Goal: Task Accomplishment & Management: Manage account settings

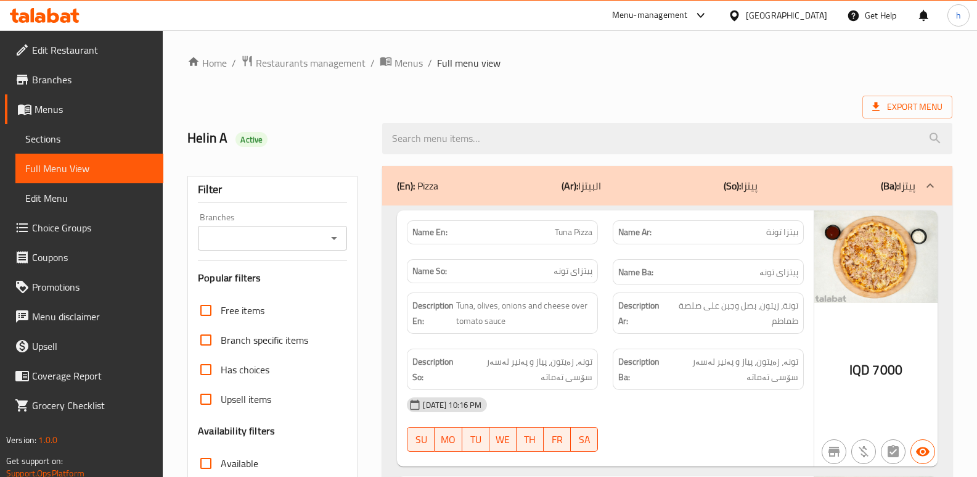
click at [61, 17] on icon at bounding box center [45, 15] width 70 height 15
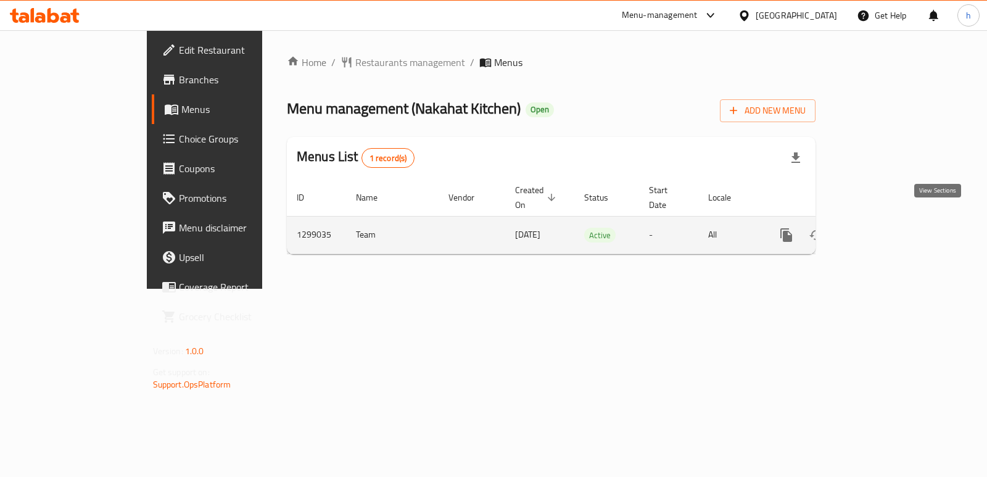
click at [883, 228] on icon "enhanced table" at bounding box center [875, 235] width 15 height 15
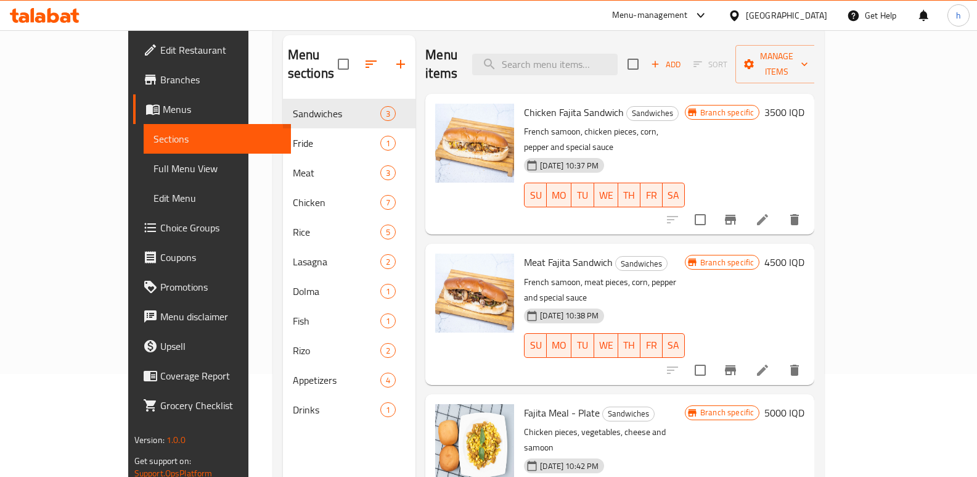
scroll to position [101, 0]
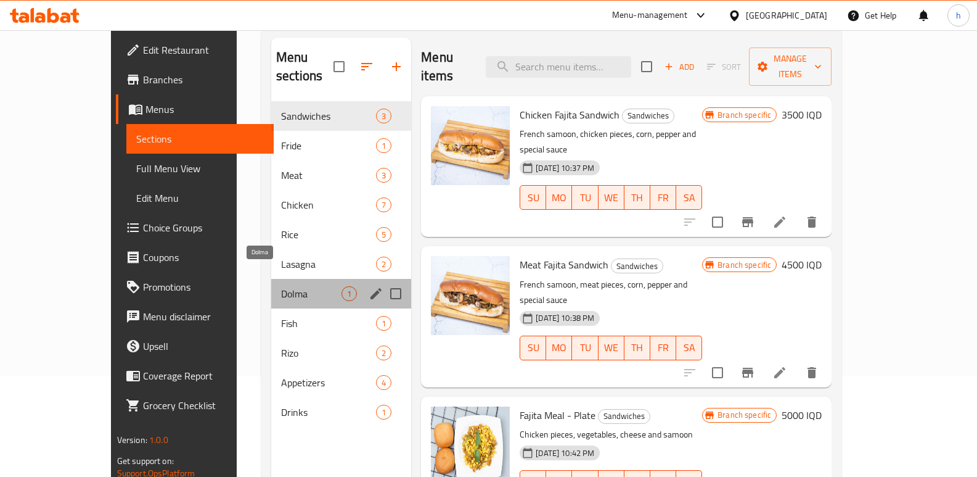
click at [281, 286] on span "Dolma" at bounding box center [311, 293] width 60 height 15
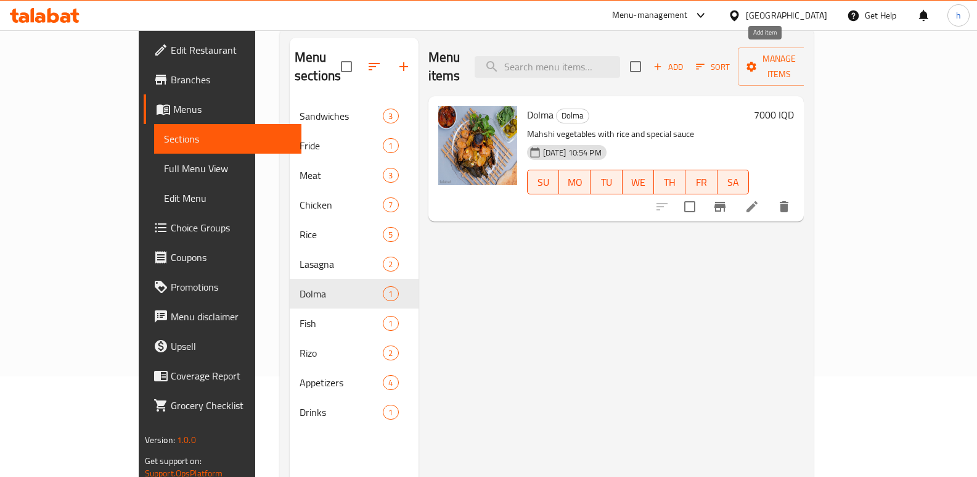
click at [685, 60] on span "Add" at bounding box center [668, 67] width 33 height 14
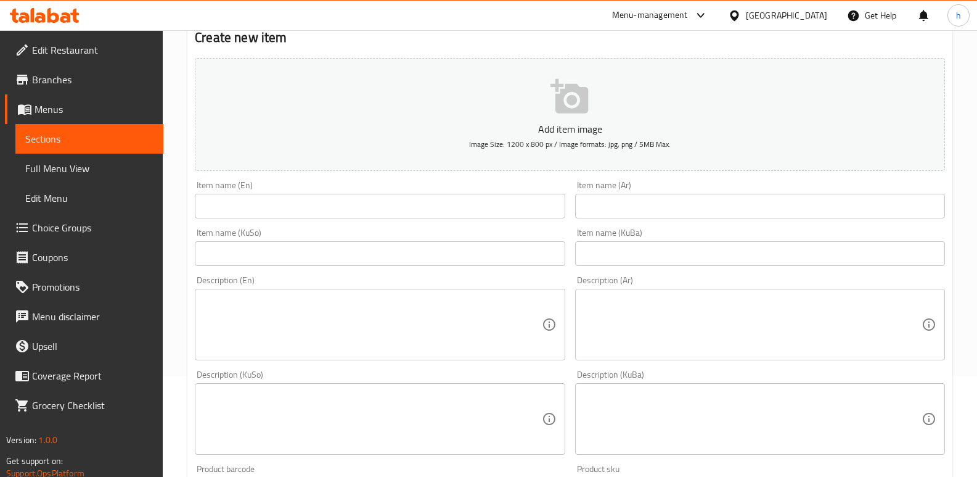
click at [605, 207] on input "text" at bounding box center [760, 206] width 370 height 25
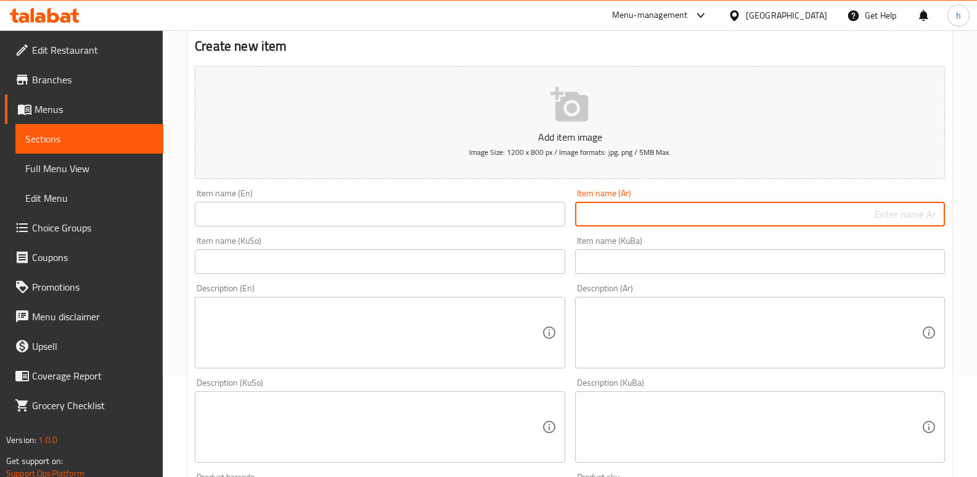
paste input "جدر دولمة"
type input "جدر دولمة"
click at [294, 210] on input "text" at bounding box center [380, 214] width 370 height 25
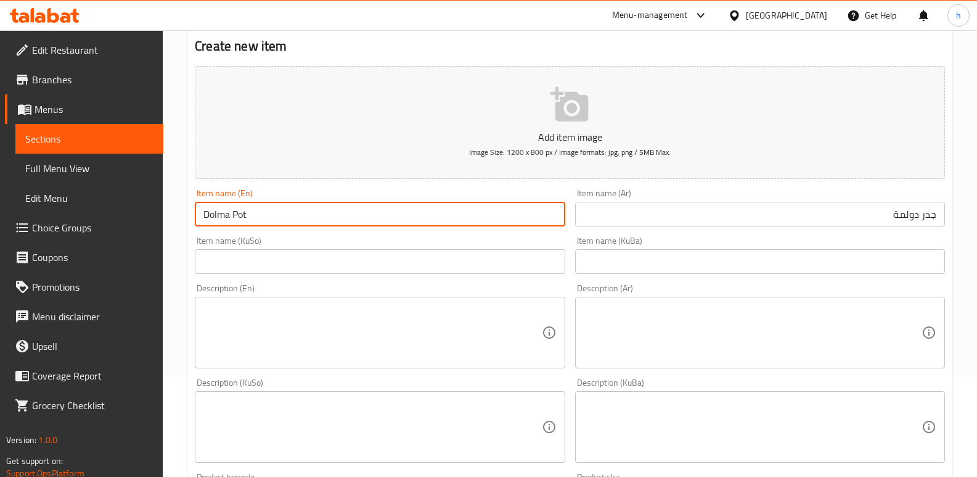
type input "Dolma Pot"
click at [278, 269] on input "text" at bounding box center [380, 261] width 370 height 25
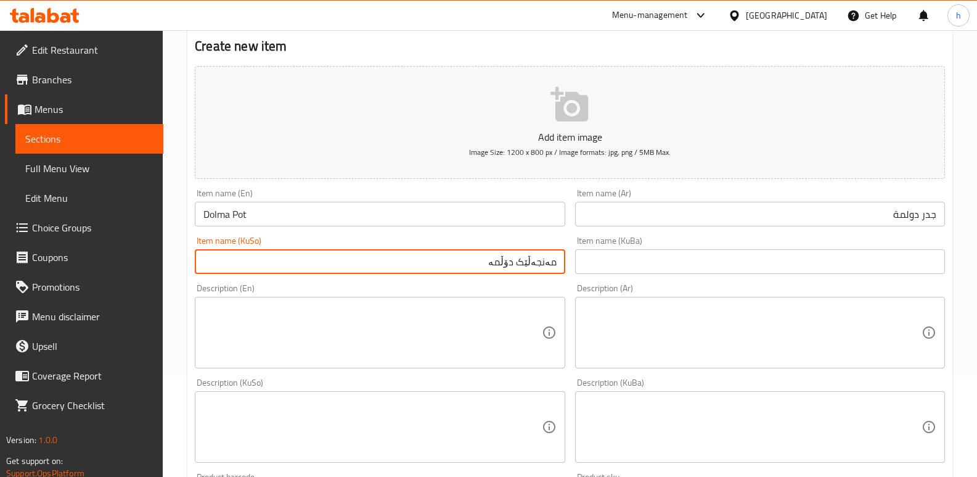
type input "مەنجەڵێک دۆڵمە"
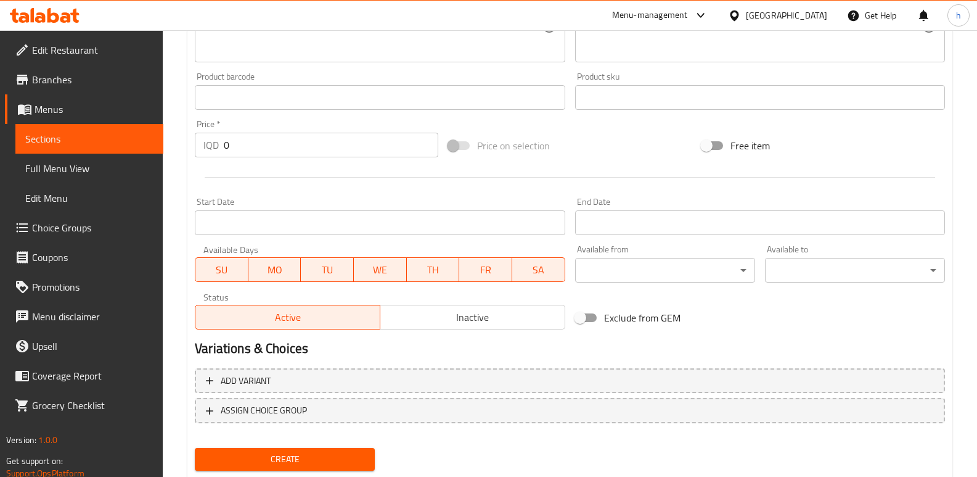
scroll to position [537, 0]
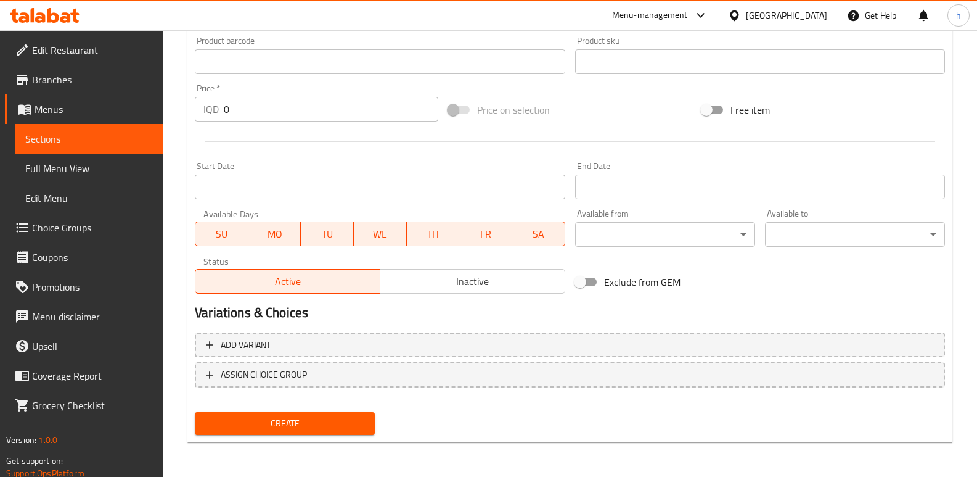
drag, startPoint x: 244, startPoint y: 119, endPoint x: 150, endPoint y: 107, distance: 95.1
paste input "1500"
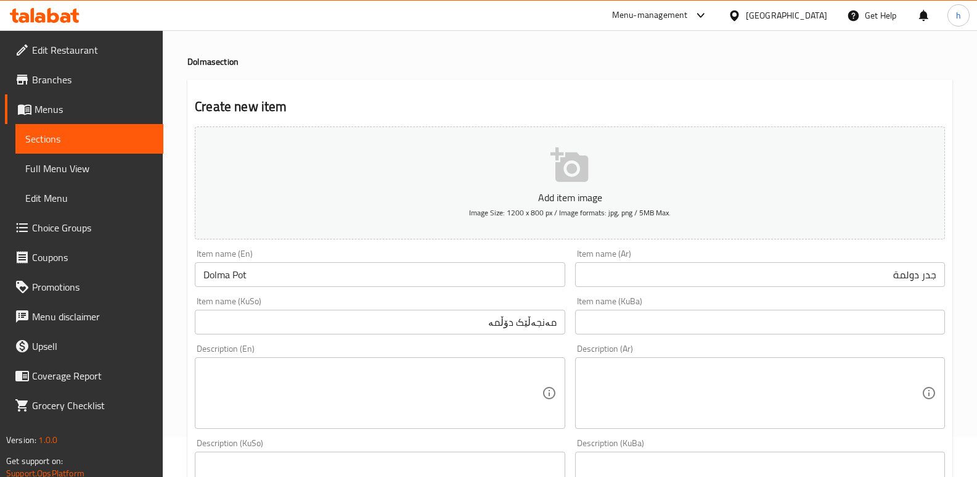
scroll to position [73, 0]
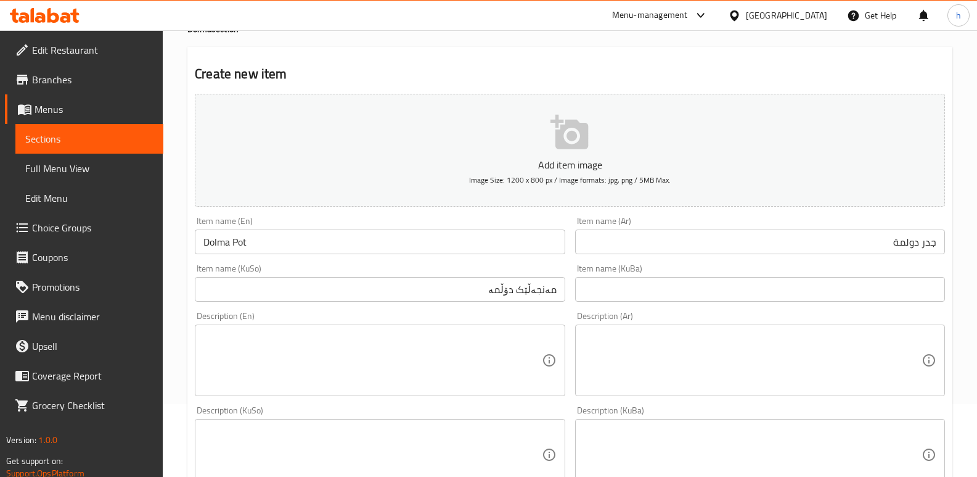
type input "15000"
click at [931, 242] on input "جدر دولمة" at bounding box center [760, 241] width 370 height 25
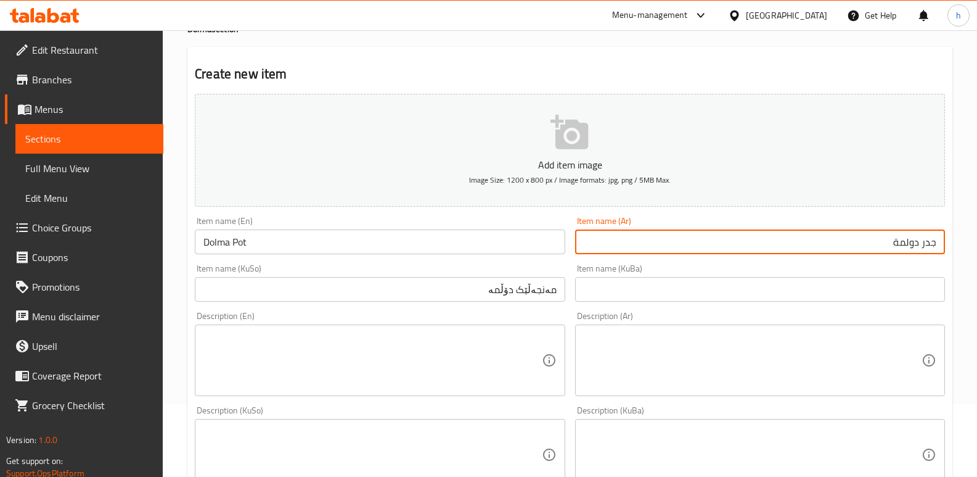
click at [931, 242] on input "جدر دولمة" at bounding box center [760, 241] width 370 height 25
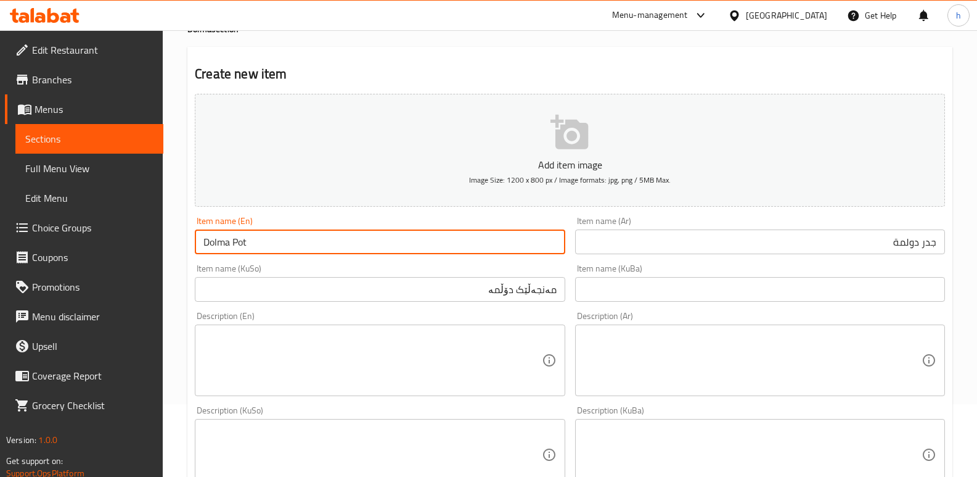
drag, startPoint x: 255, startPoint y: 243, endPoint x: 177, endPoint y: 239, distance: 77.8
click at [177, 239] on div "Home / Restaurants management / Menus / Sections / item / create Dolma section …" at bounding box center [570, 448] width 815 height 983
click at [904, 214] on div "Item name (Ar) جدر دولمة Item name (Ar)" at bounding box center [760, 235] width 380 height 47
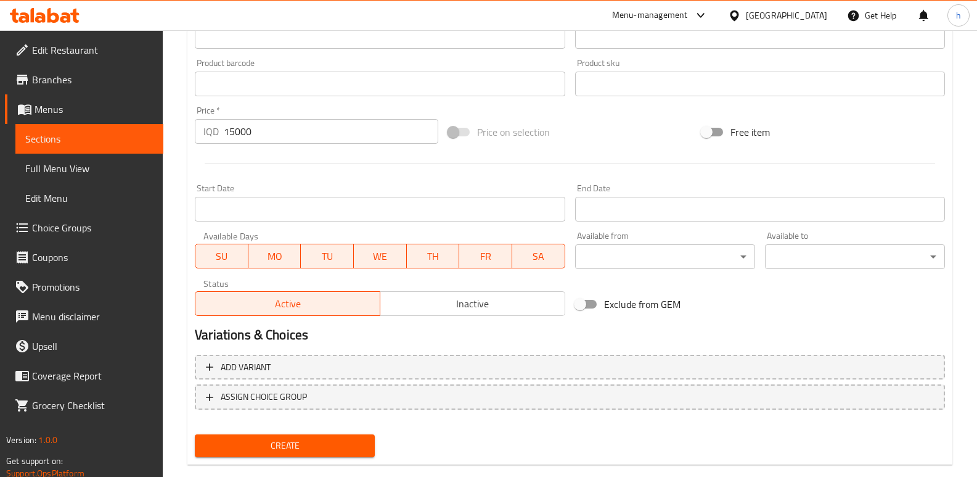
scroll to position [537, 0]
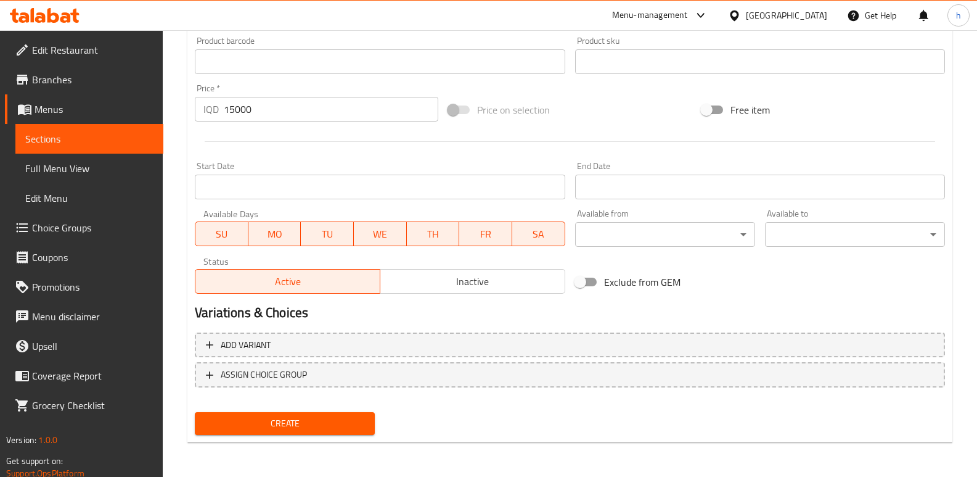
click at [339, 426] on span "Create" at bounding box center [285, 423] width 160 height 15
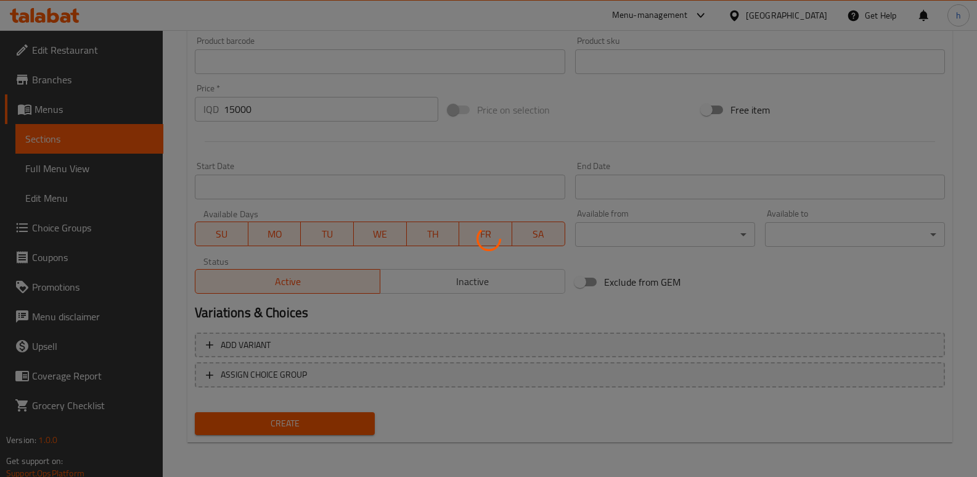
type input "0"
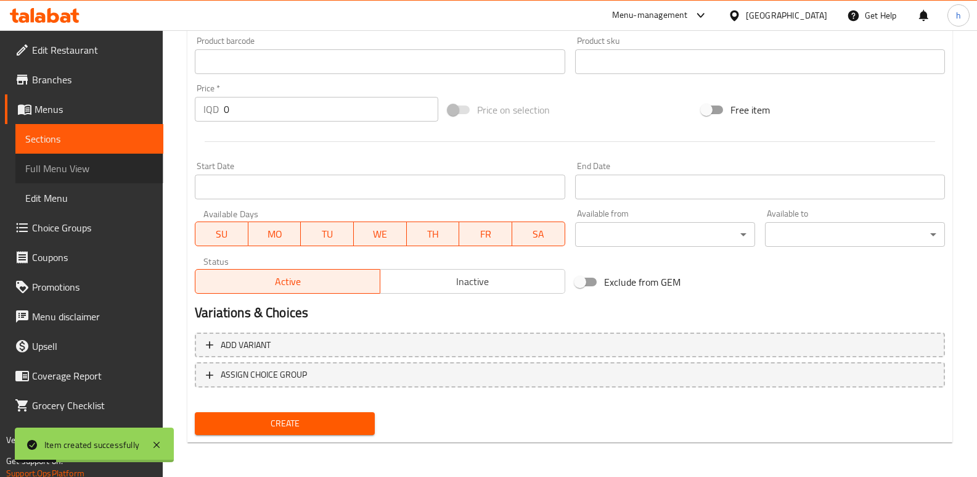
click at [78, 162] on span "Full Menu View" at bounding box center [89, 168] width 128 height 15
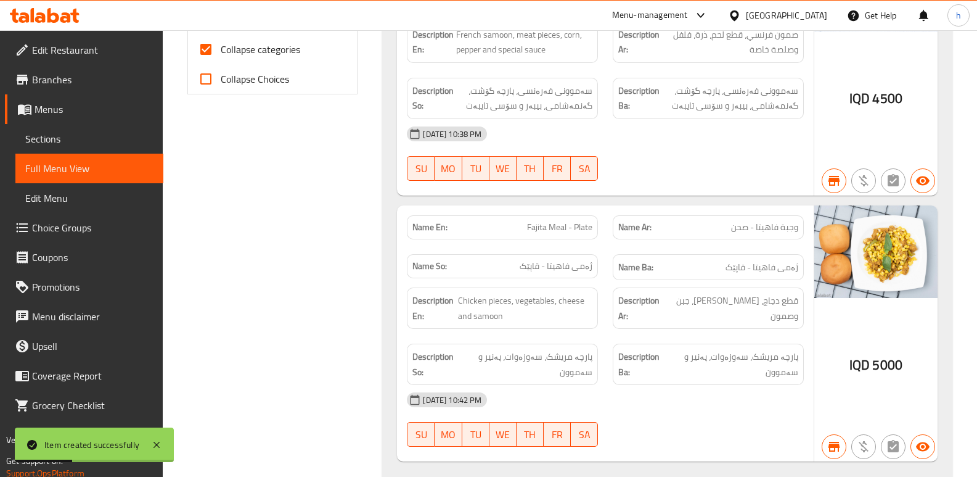
scroll to position [537, 0]
click at [208, 46] on input "Collapse categories" at bounding box center [206, 50] width 30 height 30
checkbox input "false"
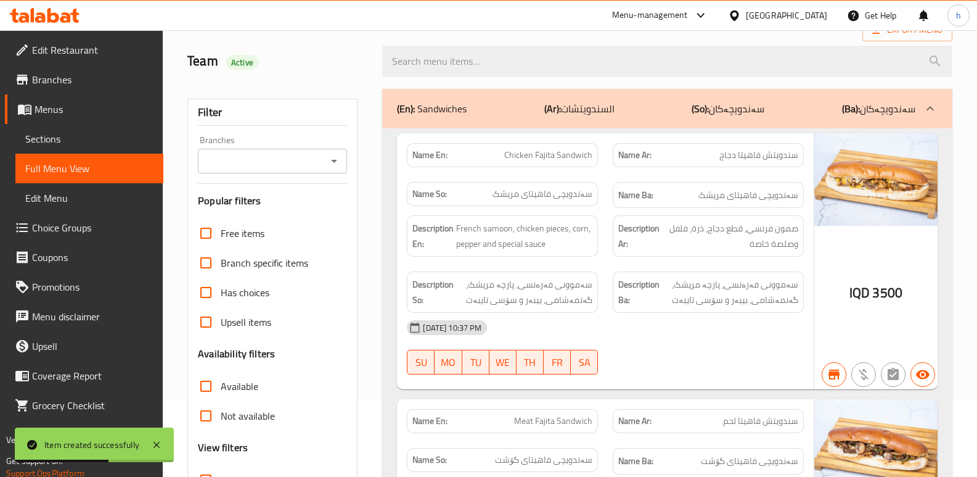
scroll to position [372, 0]
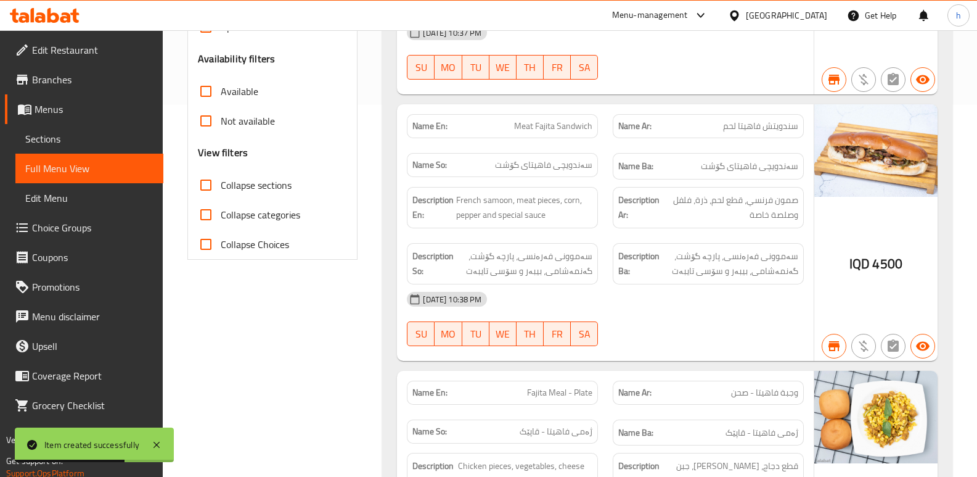
click at [204, 191] on input "Collapse sections" at bounding box center [206, 185] width 30 height 30
checkbox input "true"
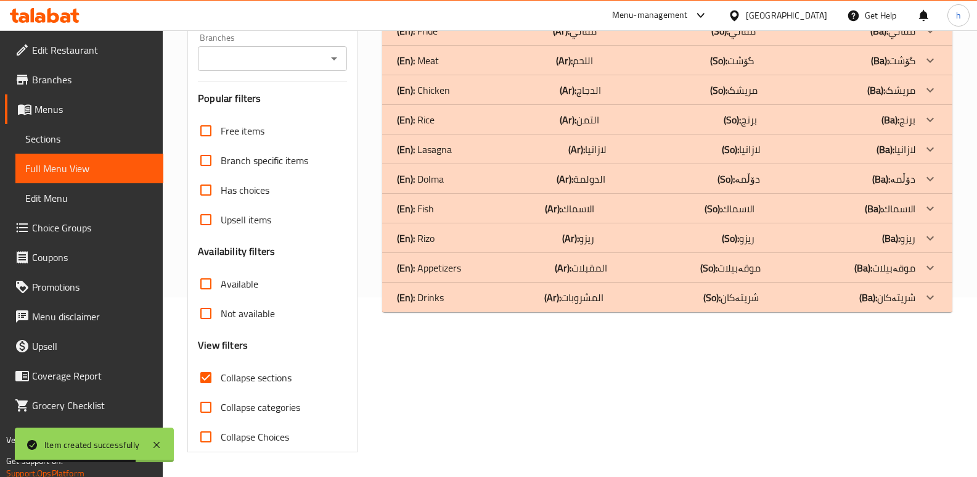
scroll to position [179, 0]
click at [274, 68] on div "Branches" at bounding box center [272, 58] width 149 height 25
click at [266, 59] on input "Branches" at bounding box center [262, 58] width 121 height 17
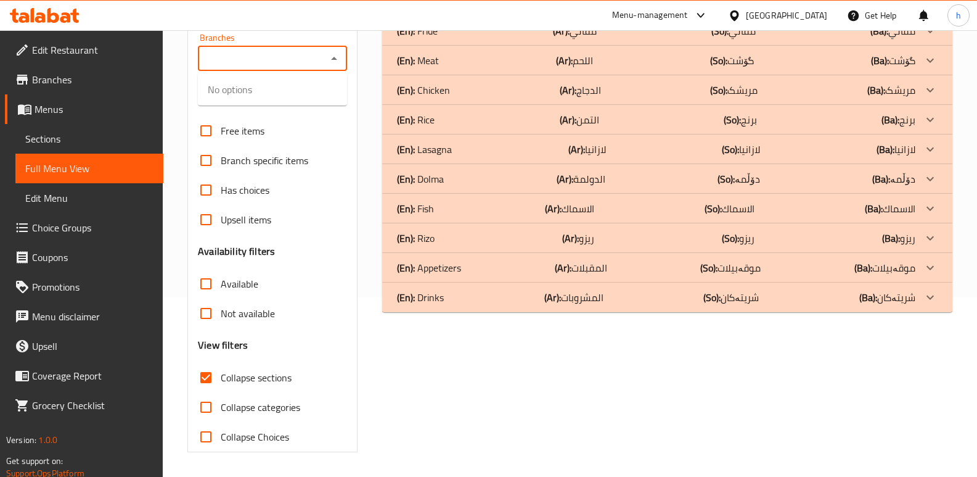
click at [281, 67] on div "Branches" at bounding box center [272, 58] width 149 height 25
click at [282, 64] on input "Branches" at bounding box center [262, 58] width 121 height 17
click at [283, 64] on input "Branches" at bounding box center [262, 58] width 121 height 17
click at [284, 62] on input "Branches" at bounding box center [262, 58] width 121 height 17
click at [286, 62] on input "Branches" at bounding box center [262, 58] width 121 height 17
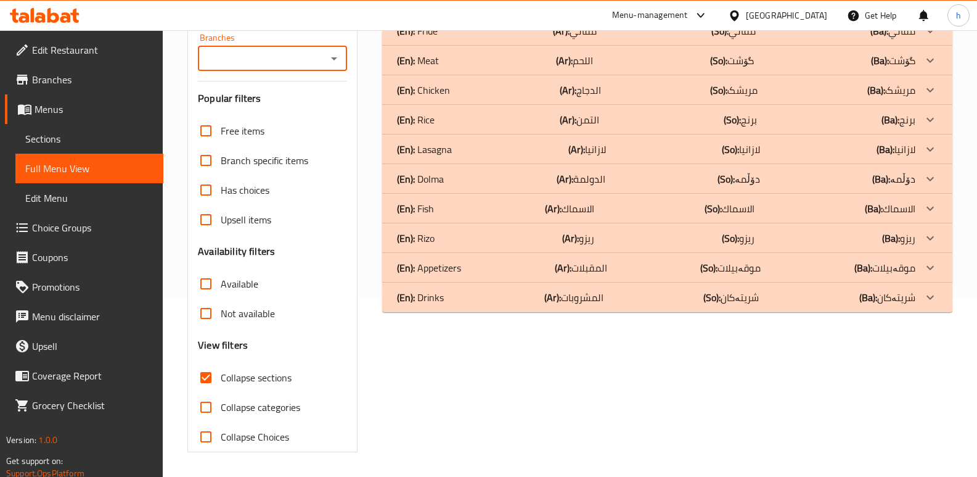
click at [286, 62] on input "Branches" at bounding box center [262, 58] width 121 height 17
click at [332, 59] on icon "Close" at bounding box center [334, 58] width 6 height 3
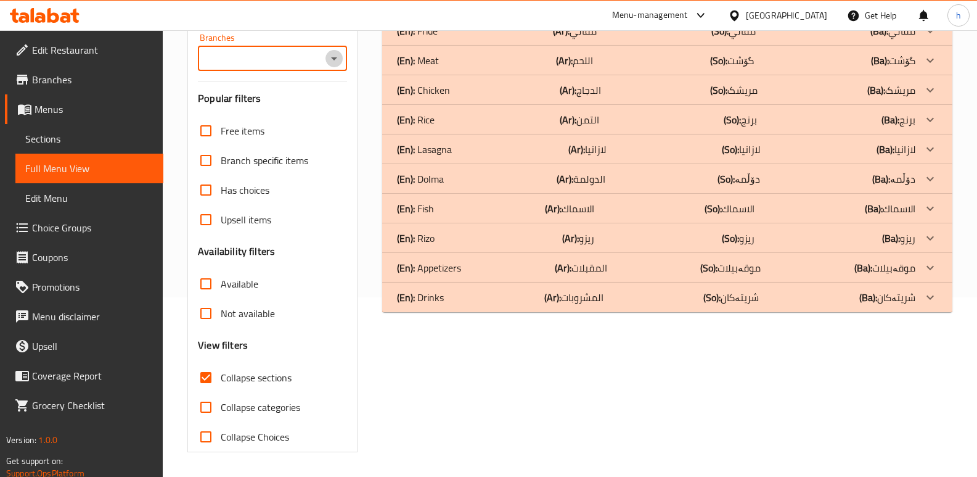
click at [332, 59] on icon "Open" at bounding box center [334, 58] width 15 height 15
click at [332, 59] on icon "Open" at bounding box center [334, 58] width 6 height 3
click at [332, 59] on icon "Open" at bounding box center [334, 58] width 15 height 15
click at [332, 59] on icon "Open" at bounding box center [334, 58] width 6 height 3
click at [332, 59] on icon "Open" at bounding box center [334, 58] width 15 height 15
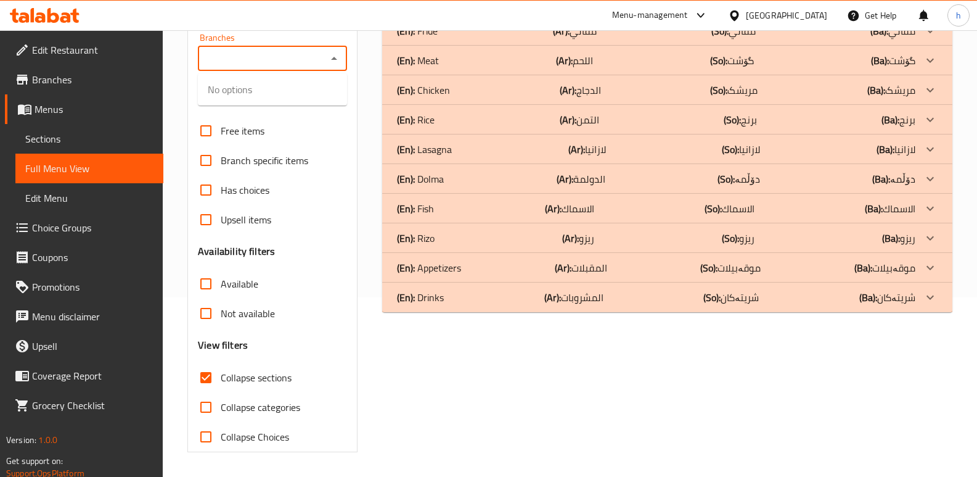
click at [332, 59] on icon "Close" at bounding box center [334, 58] width 6 height 3
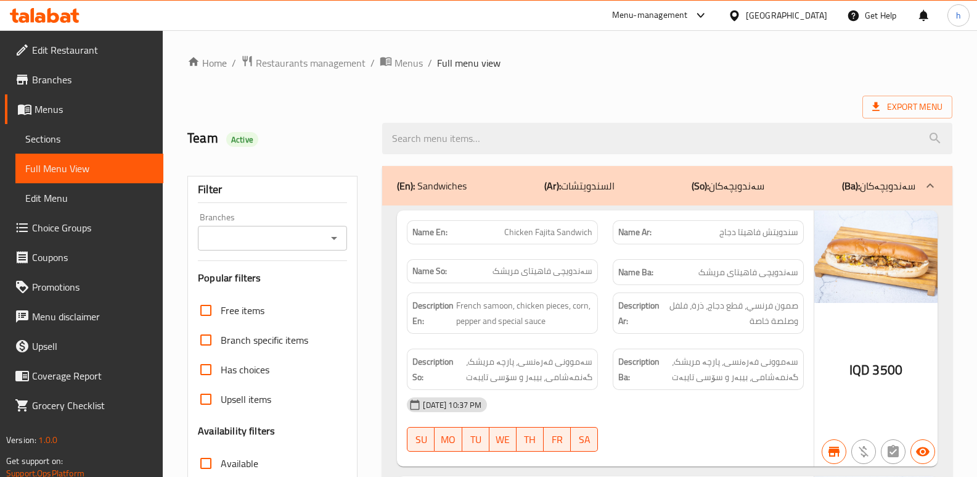
click at [316, 230] on input "Branches" at bounding box center [262, 237] width 121 height 17
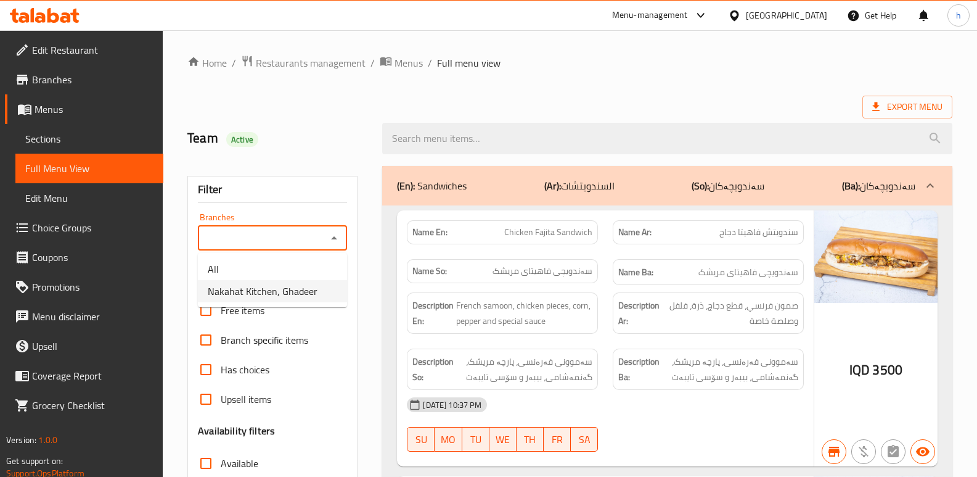
click at [293, 289] on span "Nakahat Kitchen, Ghadeer" at bounding box center [263, 291] width 110 height 15
type input "Nakahat Kitchen, Ghadeer"
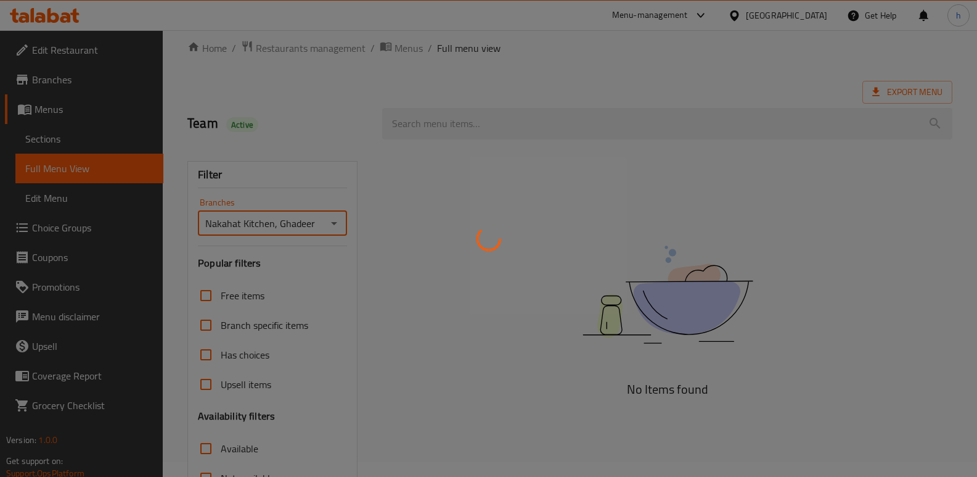
scroll to position [179, 0]
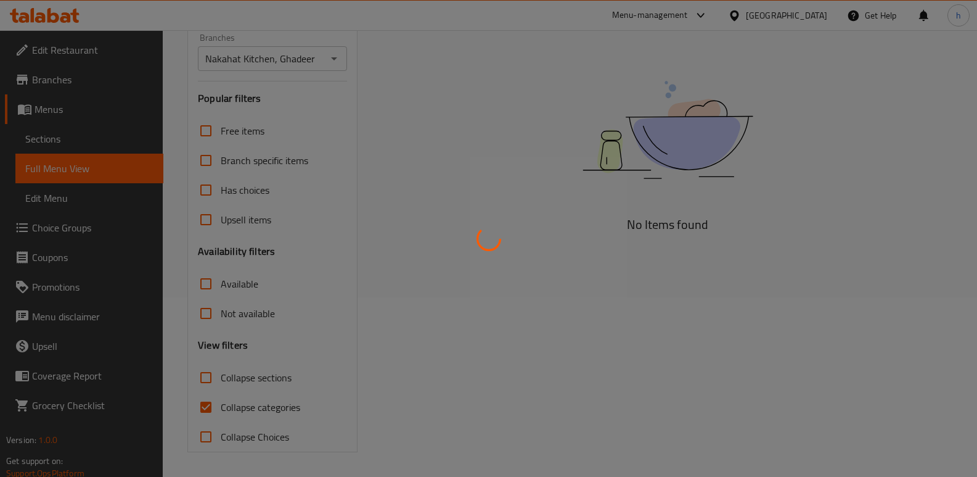
click at [204, 408] on div at bounding box center [488, 238] width 977 height 477
click at [205, 408] on div at bounding box center [488, 238] width 977 height 477
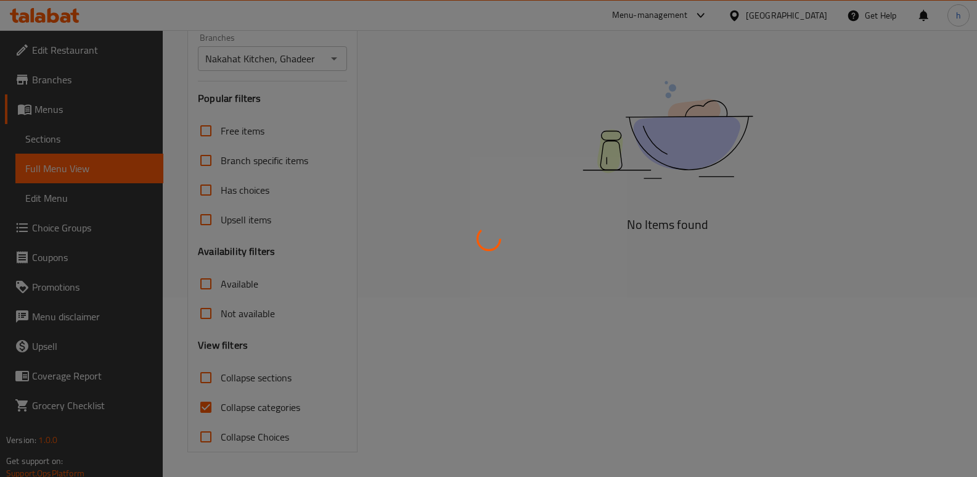
click at [205, 408] on div at bounding box center [488, 238] width 977 height 477
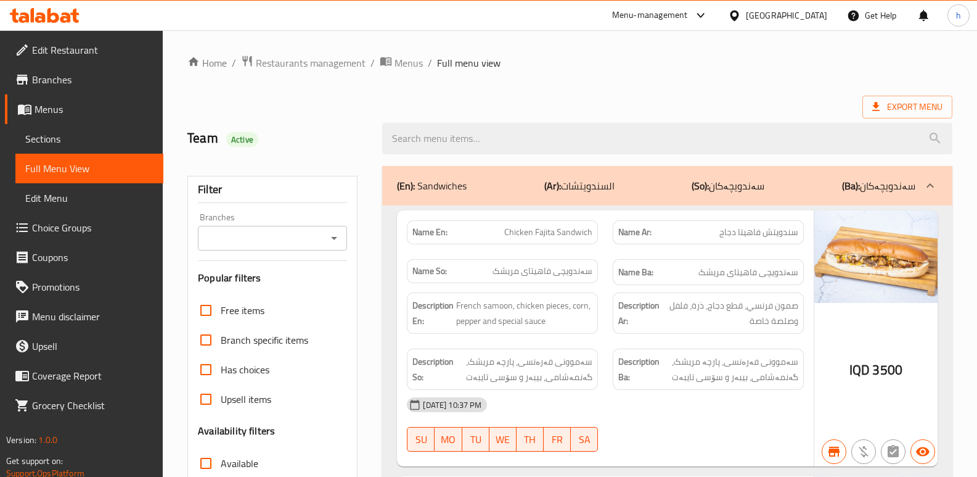
click at [305, 239] on input "Branches" at bounding box center [262, 237] width 121 height 17
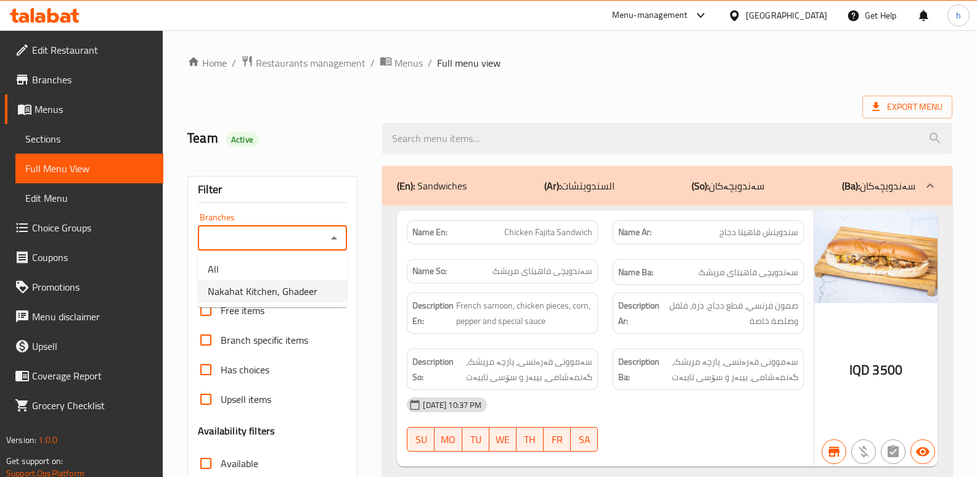
click at [307, 284] on span "Nakahat Kitchen, Ghadeer" at bounding box center [263, 291] width 110 height 15
type input "Nakahat Kitchen, Ghadeer"
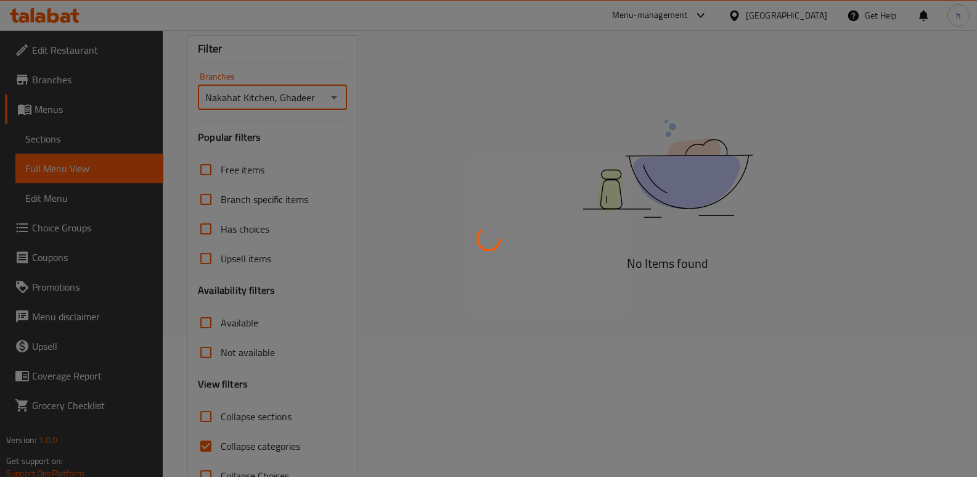
scroll to position [165, 0]
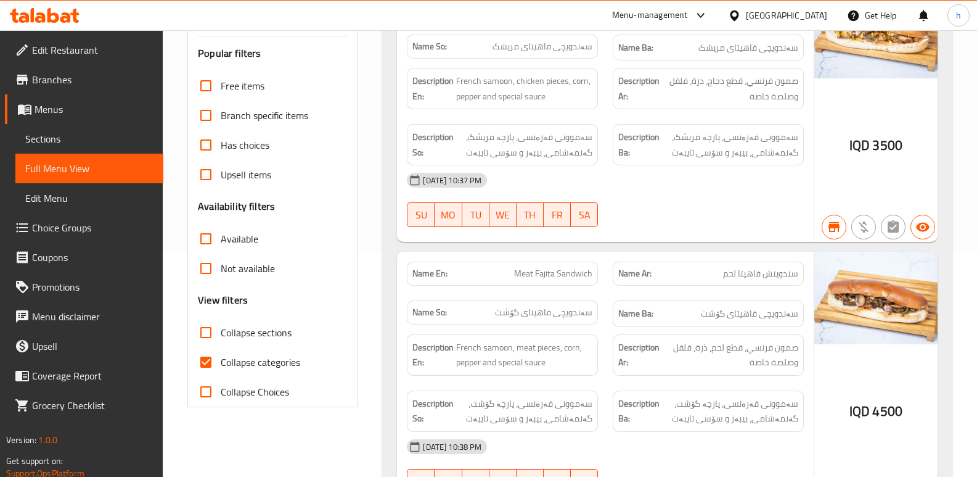
scroll to position [329, 0]
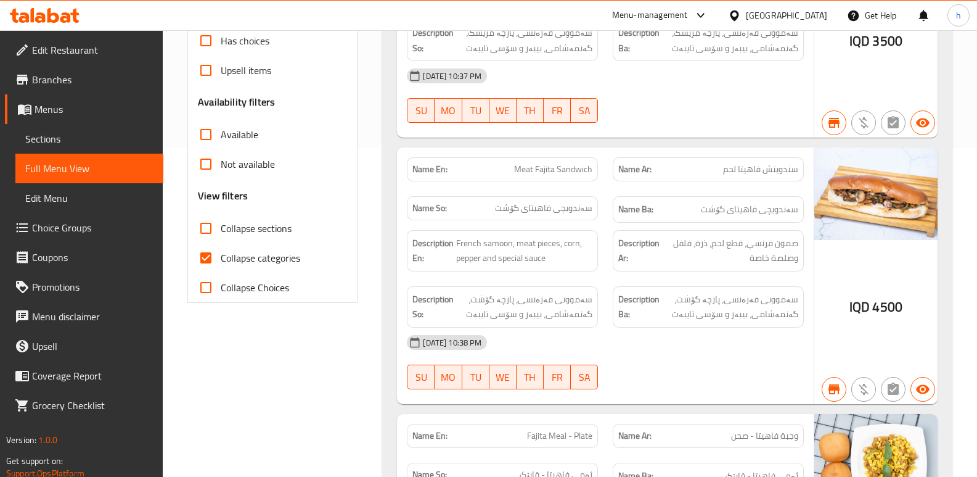
click at [204, 256] on input "Collapse categories" at bounding box center [206, 258] width 30 height 30
checkbox input "false"
click at [201, 226] on input "Collapse sections" at bounding box center [206, 228] width 30 height 30
checkbox input "true"
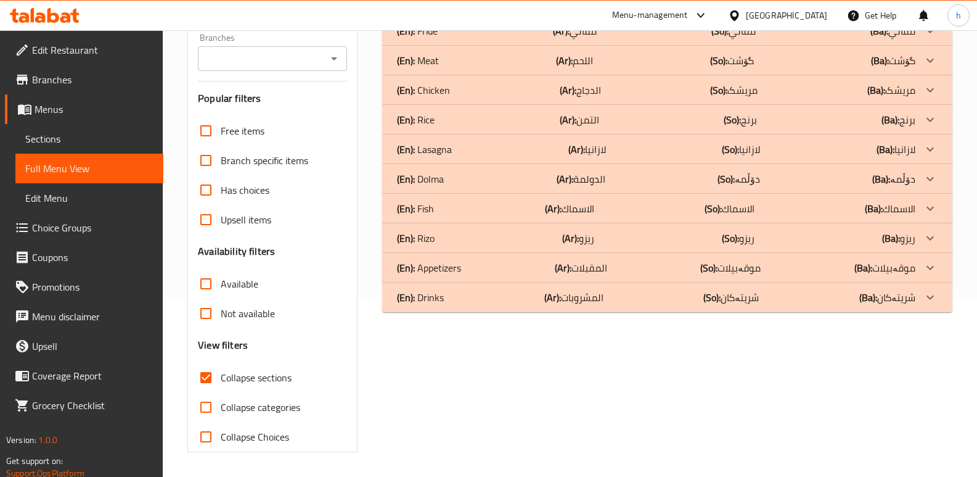
scroll to position [179, 0]
click at [473, 9] on div "(En): Dolma (Ar): الدولمة (So): دۆڵمە (Ba): دۆڵمە" at bounding box center [656, 1] width 519 height 15
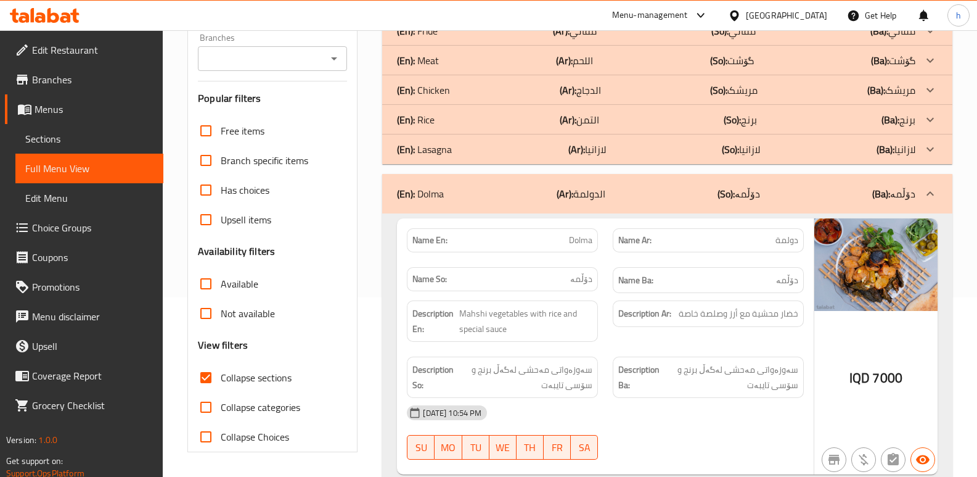
click at [311, 65] on input "Branches" at bounding box center [262, 58] width 121 height 17
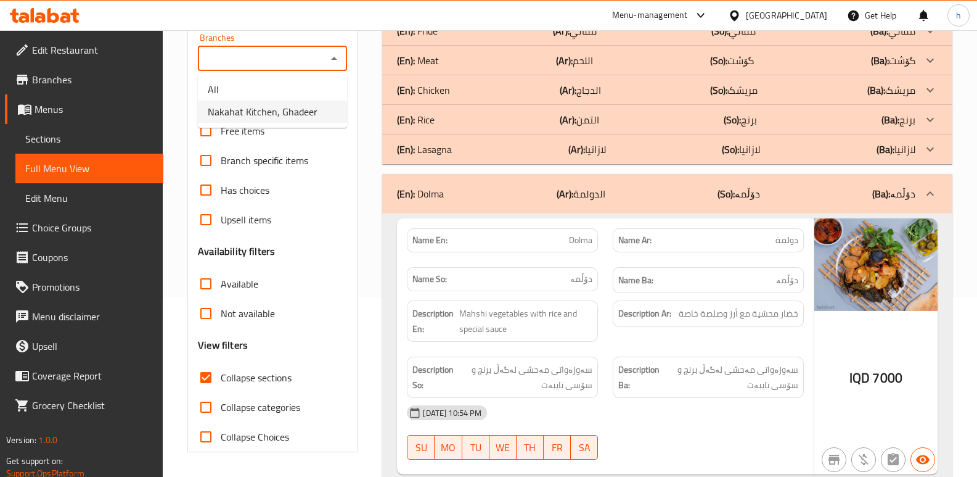
click at [300, 110] on span "Nakahat Kitchen, Ghadeer" at bounding box center [263, 111] width 110 height 15
type input "Nakahat Kitchen, Ghadeer"
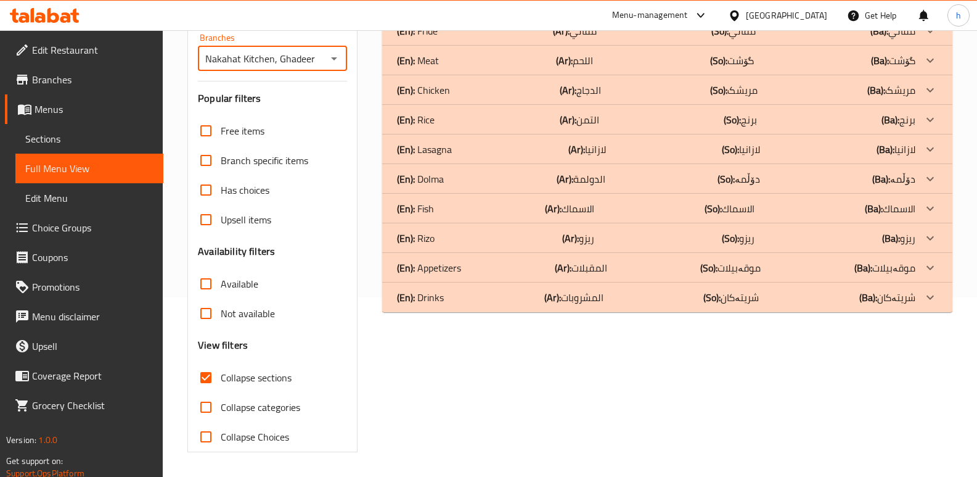
click at [469, 9] on div "(En): Dolma (Ar): الدولمة (So): دۆڵمە (Ba): دۆڵمە" at bounding box center [656, 1] width 519 height 15
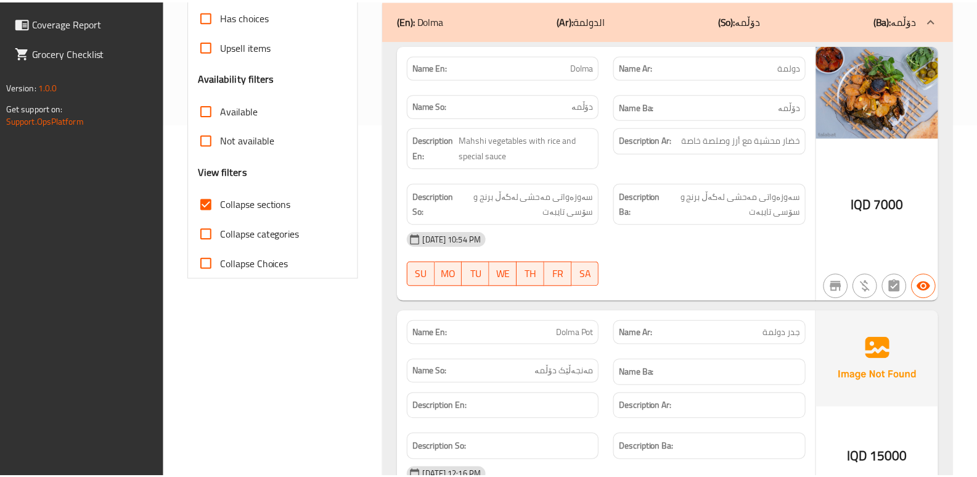
scroll to position [591, 0]
